Goal: Task Accomplishment & Management: Manage account settings

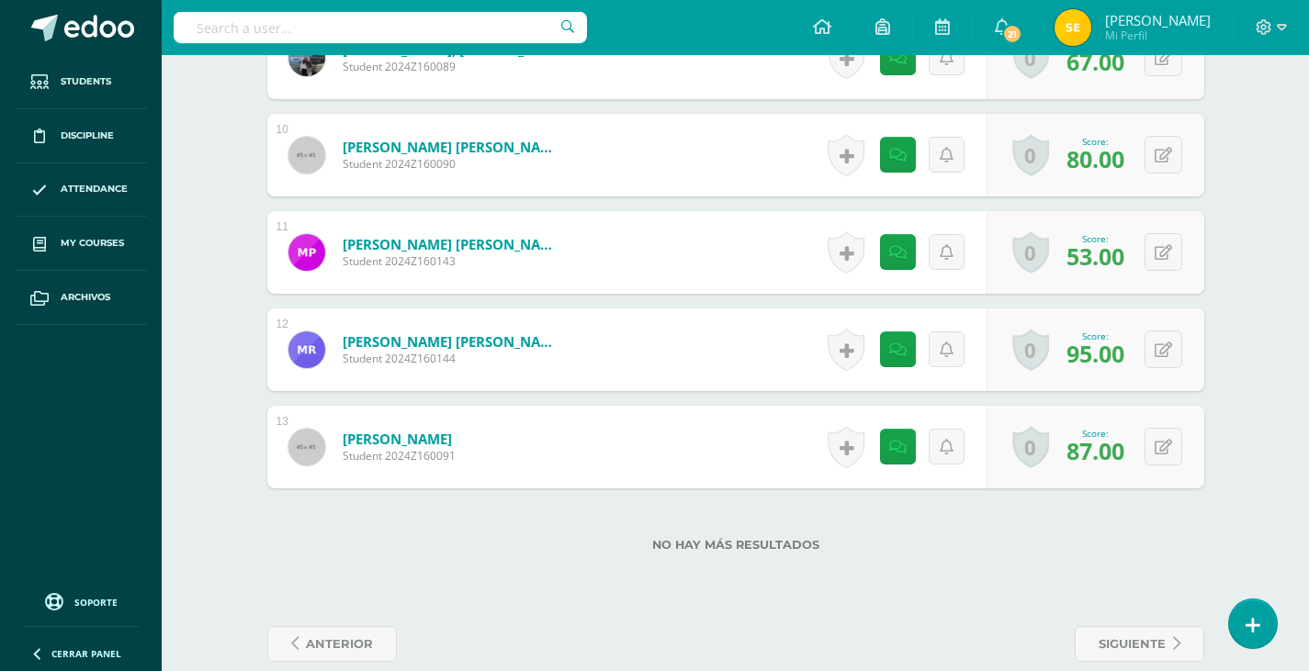
scroll to position [1463, 0]
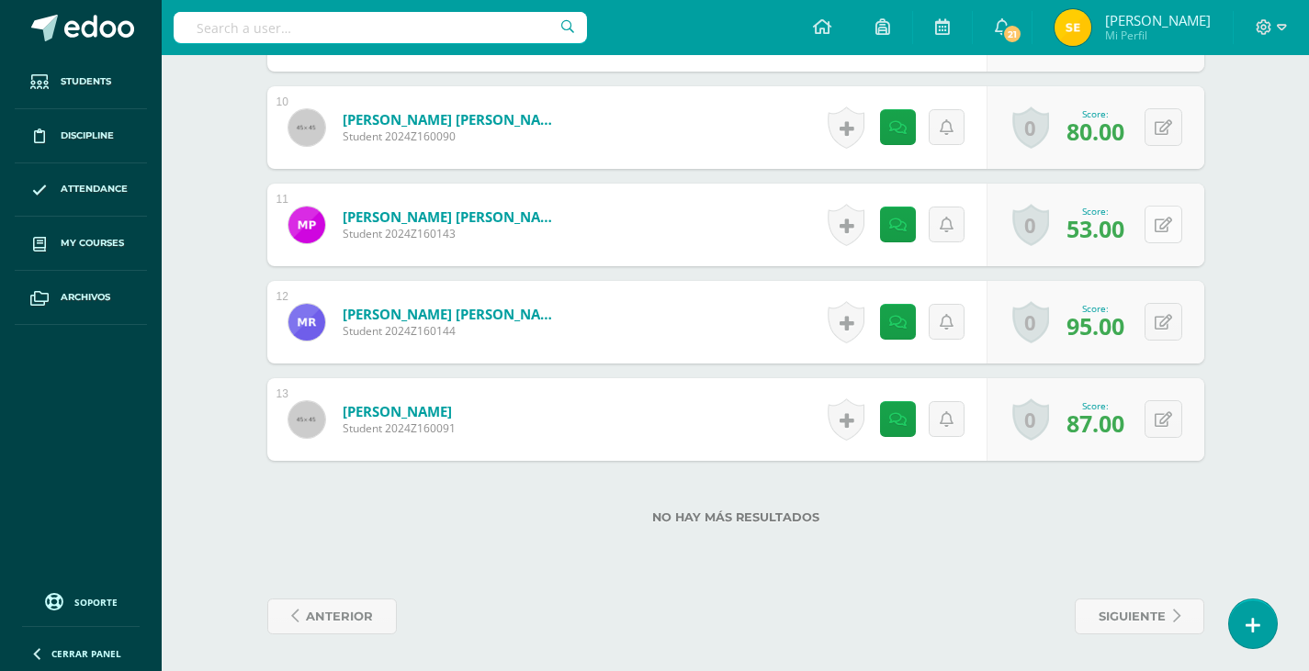
click at [1160, 222] on button at bounding box center [1164, 225] width 38 height 38
click at [1129, 238] on icon at bounding box center [1127, 231] width 17 height 16
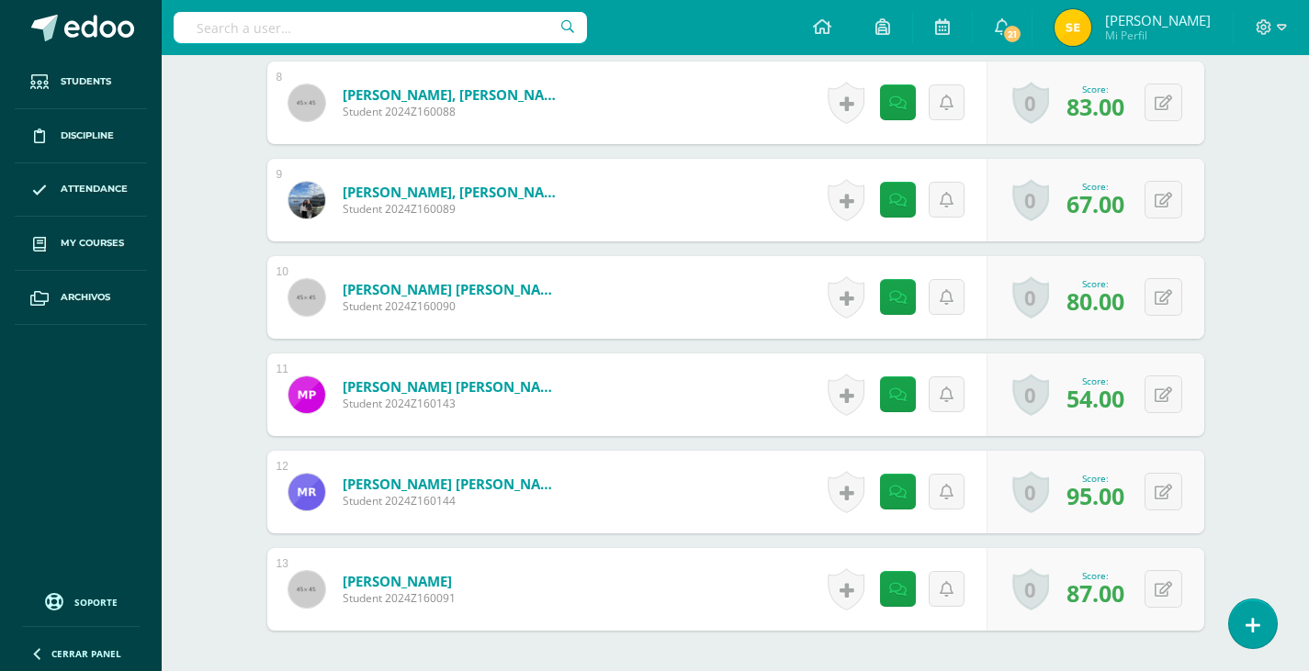
scroll to position [1378, 0]
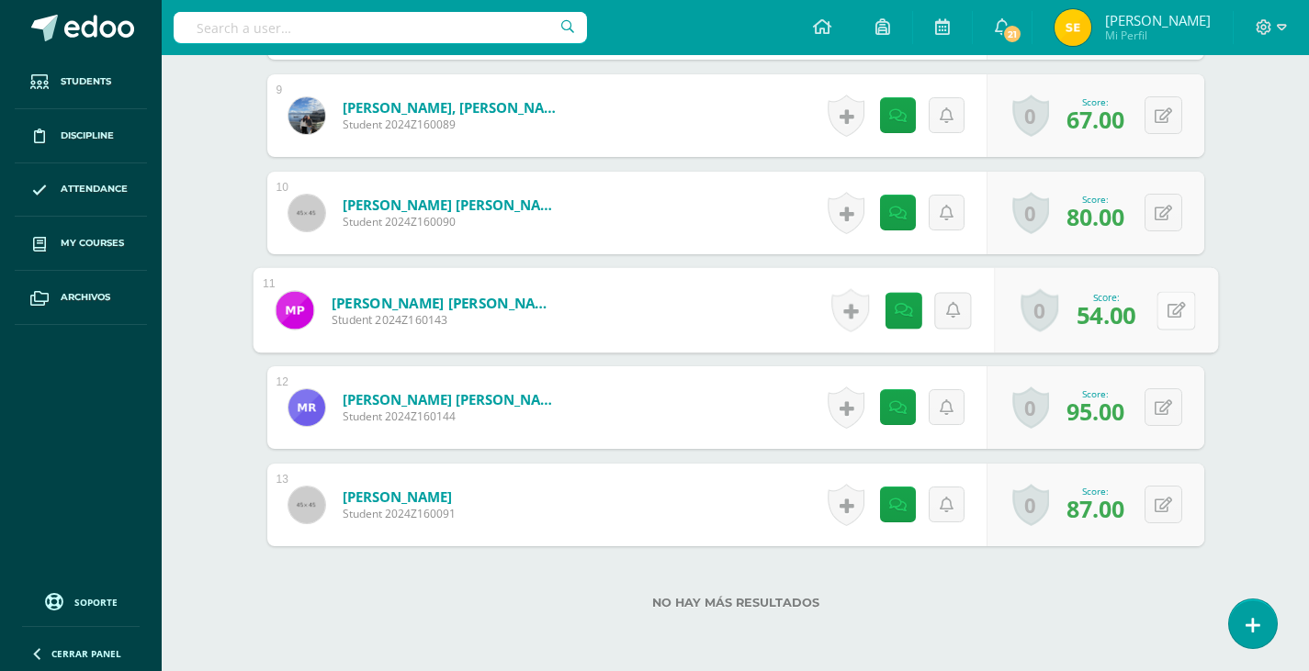
click at [1158, 302] on button at bounding box center [1175, 310] width 39 height 39
type input "56"
click at [1123, 319] on icon at bounding box center [1127, 317] width 17 height 16
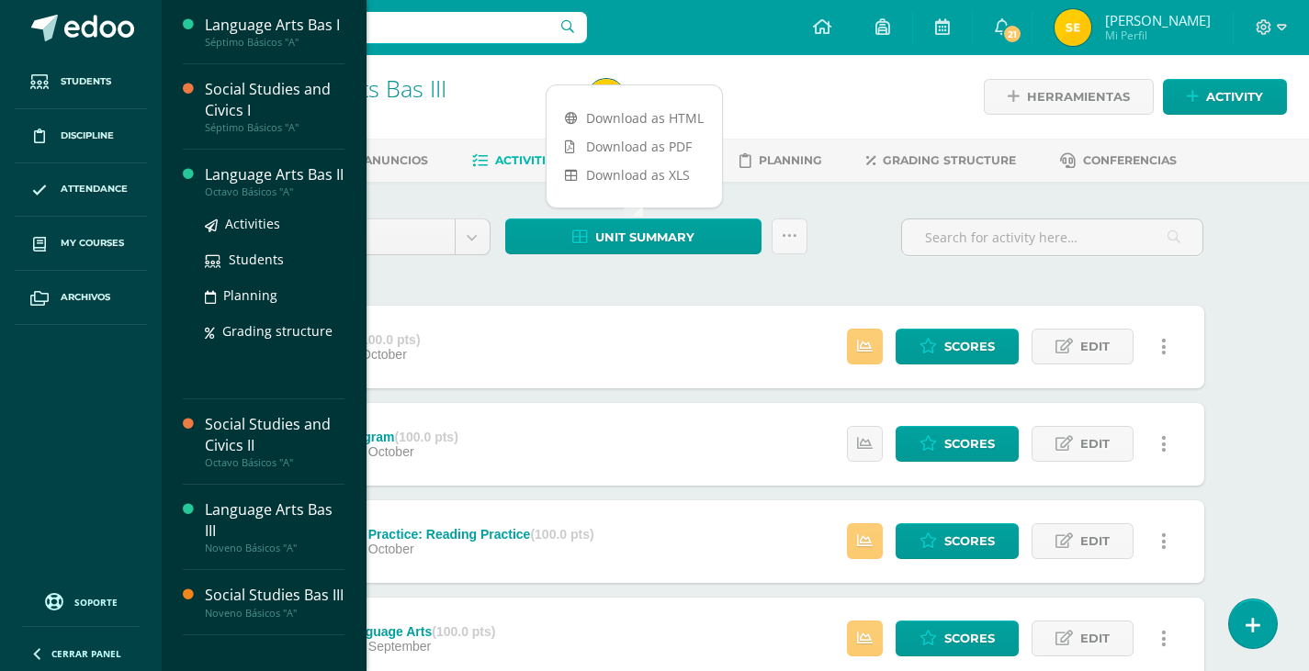
click at [267, 180] on div "Language Arts Bas II" at bounding box center [275, 174] width 140 height 21
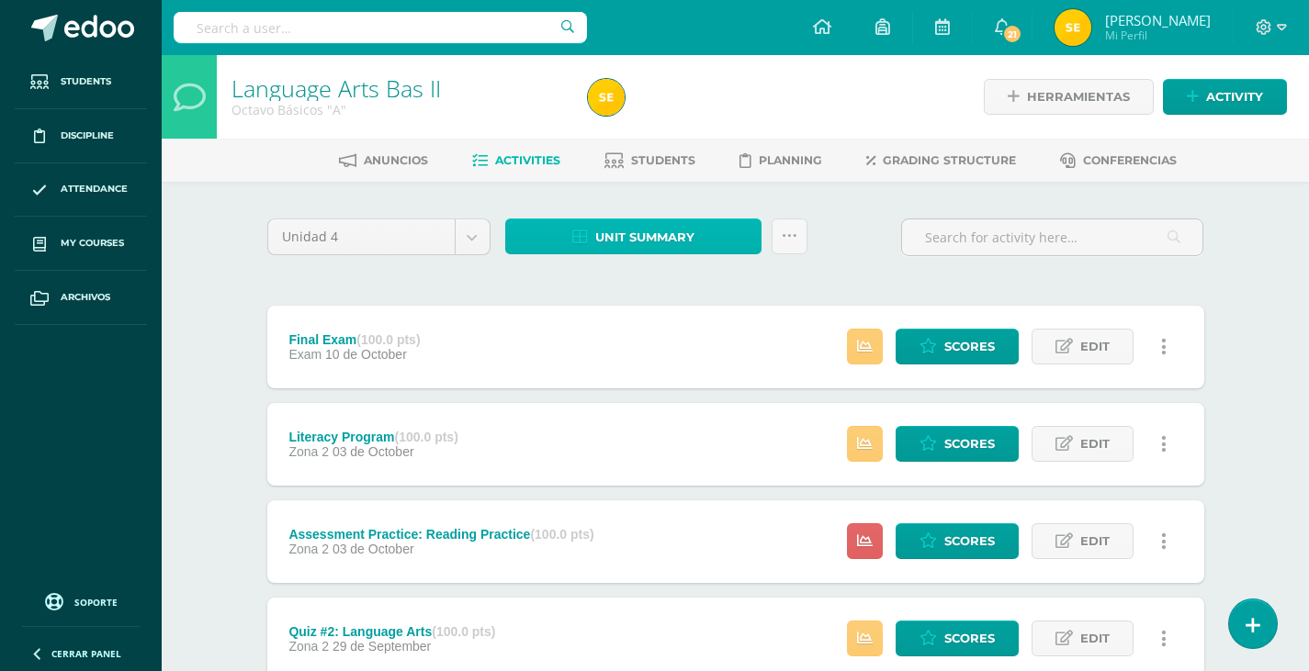
click at [728, 242] on link "Unit summary" at bounding box center [633, 237] width 256 height 36
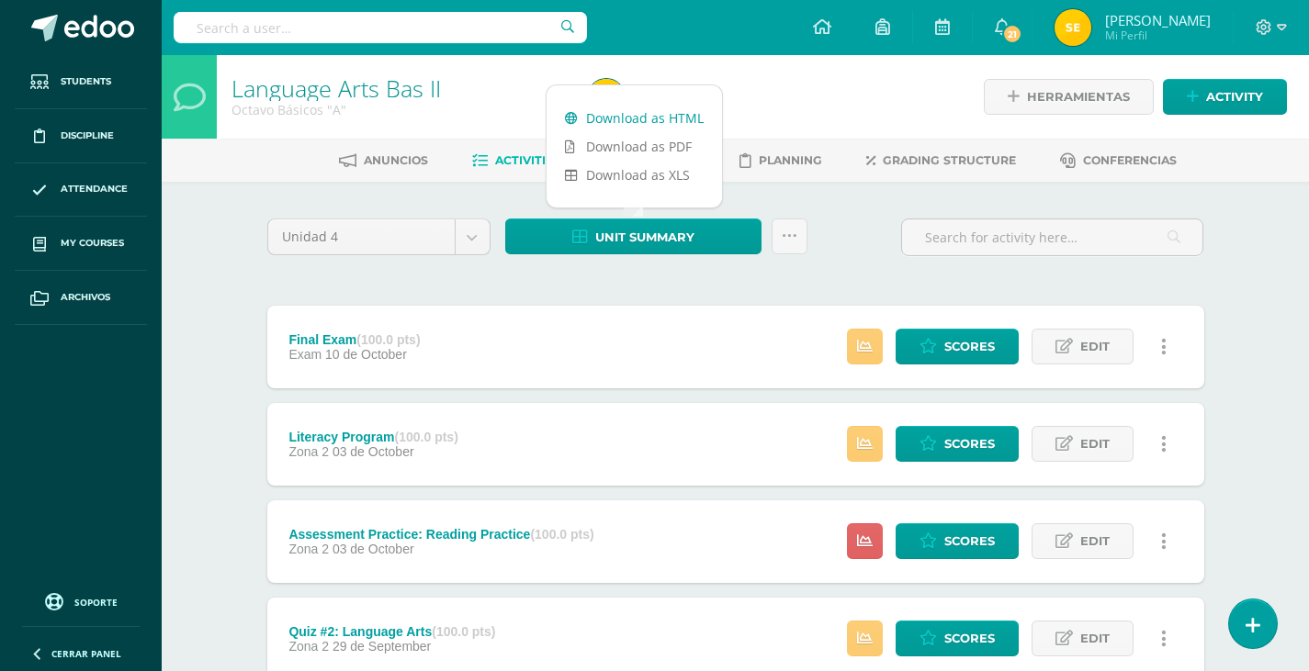
click at [628, 113] on link "Download as HTML" at bounding box center [634, 118] width 175 height 28
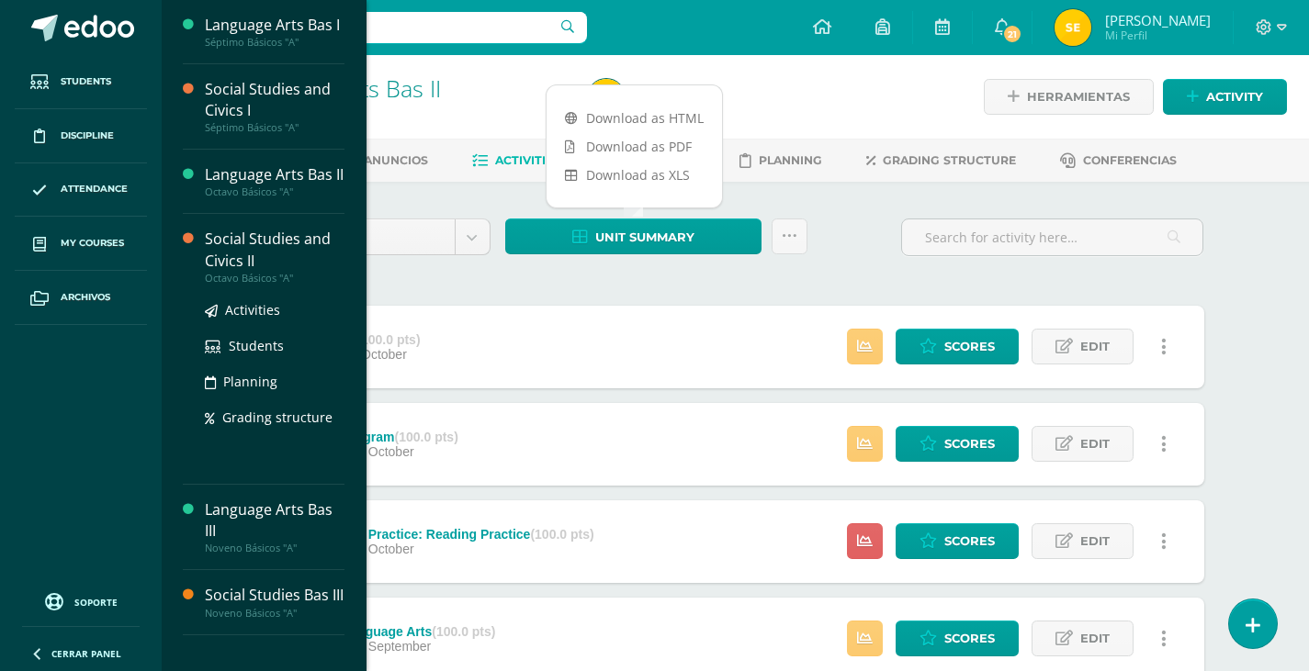
click at [272, 245] on div "Social Studies and Civics II" at bounding box center [275, 250] width 140 height 42
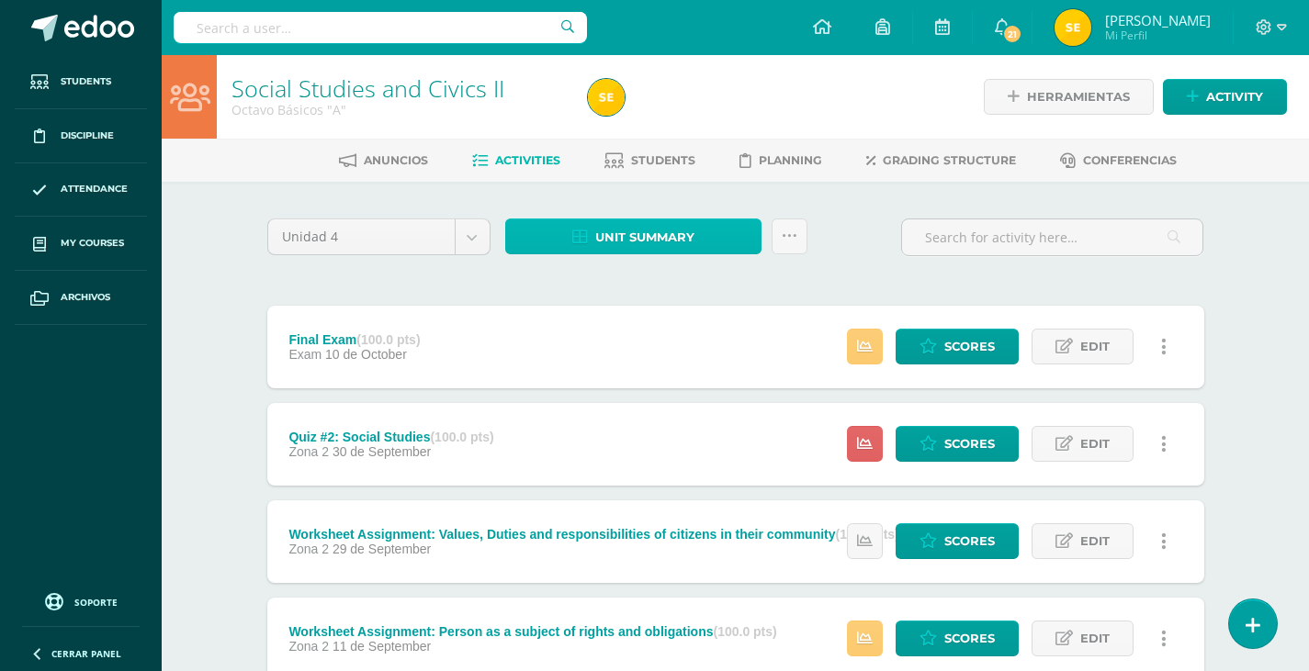
click at [660, 238] on span "Unit summary" at bounding box center [644, 237] width 99 height 34
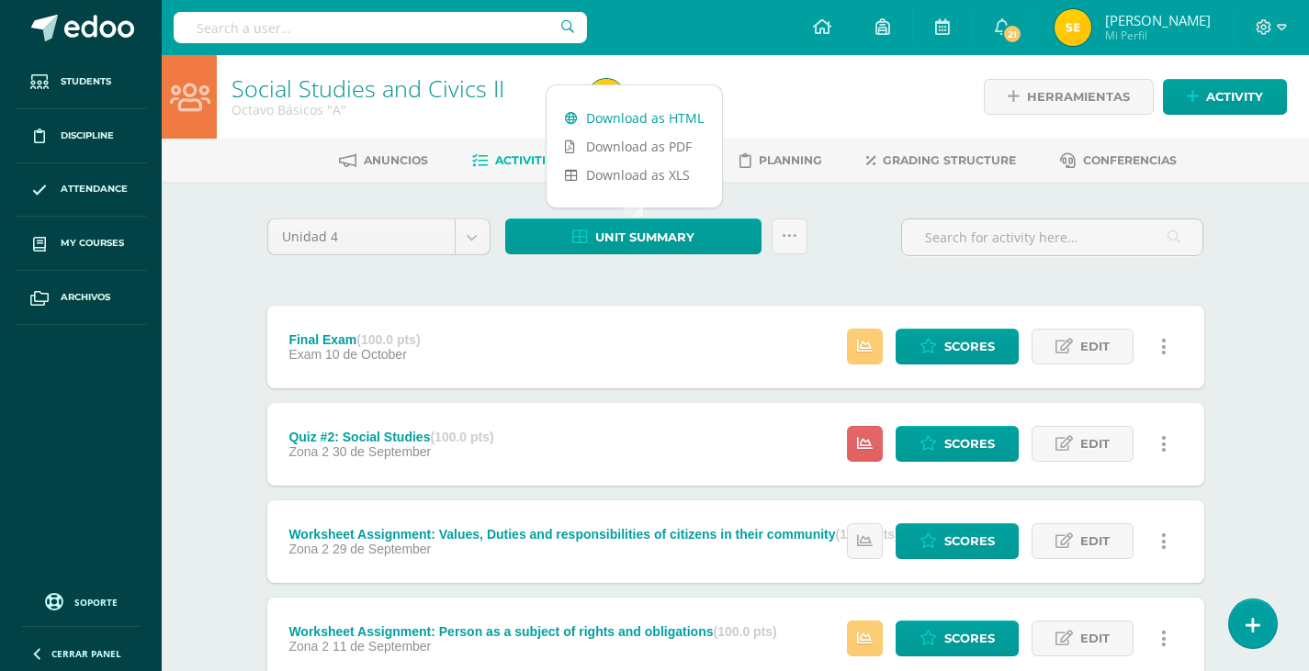
click at [635, 118] on link "Download as HTML" at bounding box center [634, 118] width 175 height 28
